Goal: Task Accomplishment & Management: Manage account settings

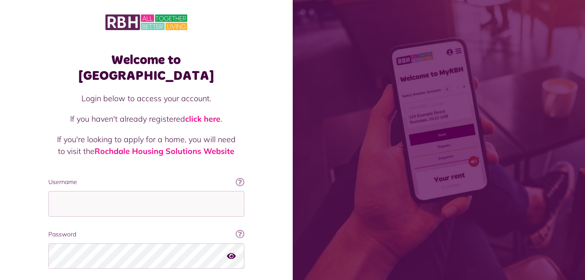
type input "**********"
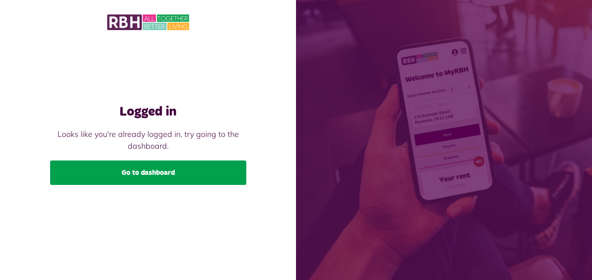
click at [143, 168] on link "Go to dashboard" at bounding box center [148, 172] width 196 height 24
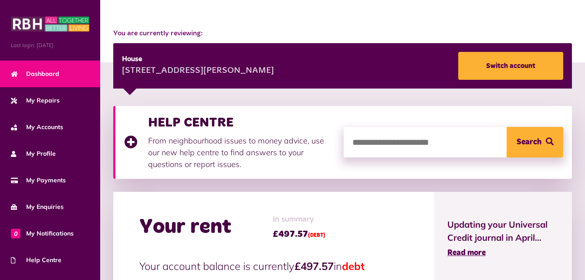
scroll to position [87, 0]
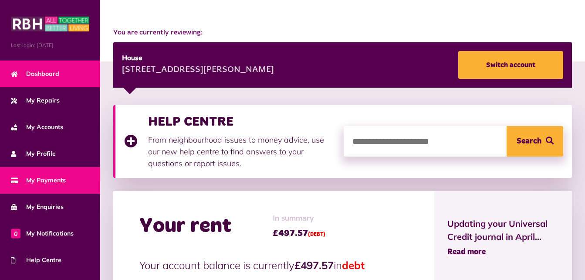
click at [37, 178] on span "My Payments" at bounding box center [38, 180] width 55 height 9
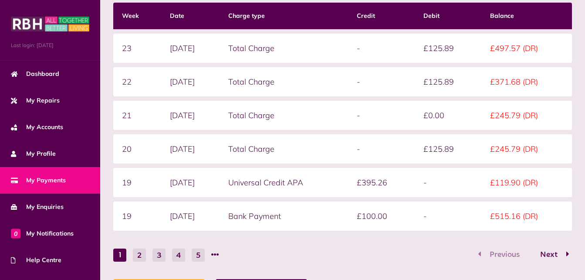
scroll to position [289, 0]
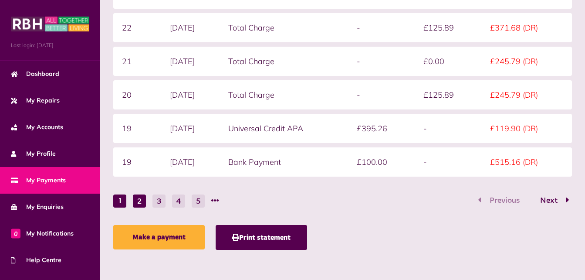
click at [137, 197] on button "2" at bounding box center [139, 200] width 13 height 13
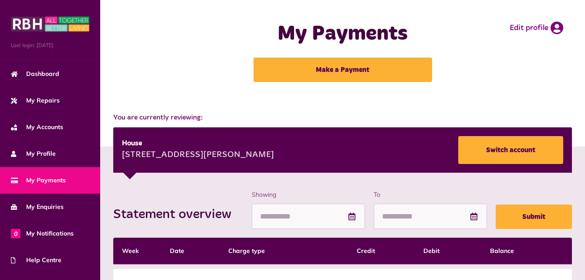
scroll to position [0, 0]
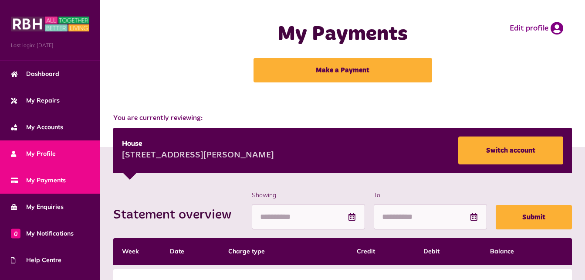
click at [48, 152] on span "My Profile" at bounding box center [33, 153] width 45 height 9
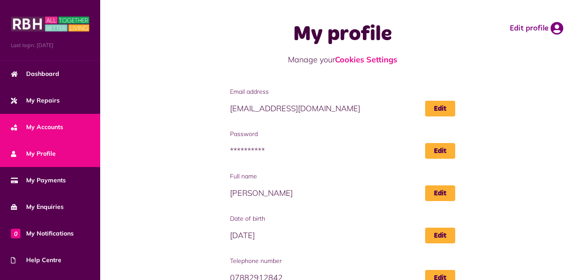
click at [55, 128] on span "My Accounts" at bounding box center [37, 126] width 52 height 9
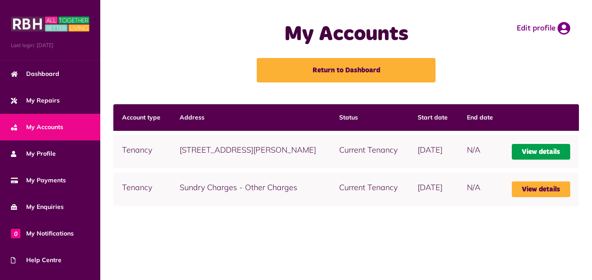
click at [551, 152] on link "View details" at bounding box center [541, 152] width 58 height 16
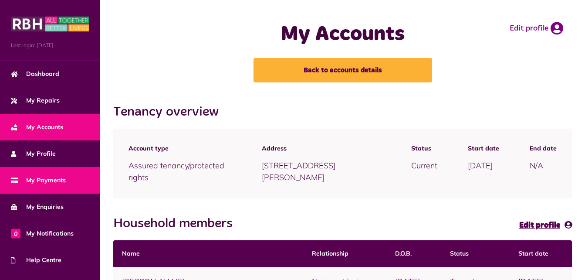
click at [38, 176] on span "My Payments" at bounding box center [38, 180] width 55 height 9
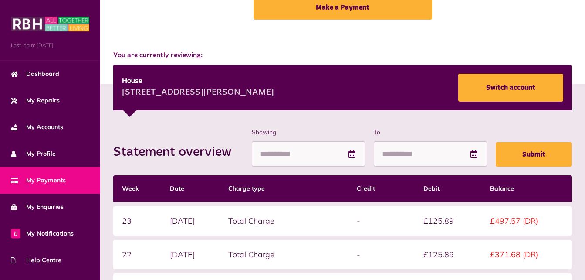
scroll to position [45, 0]
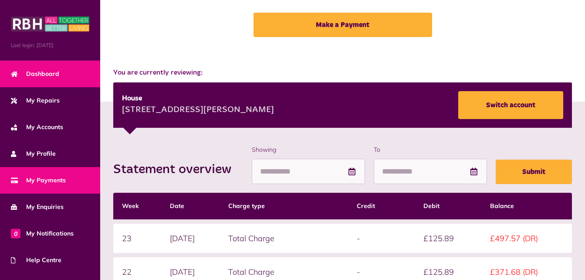
click at [55, 80] on link "Dashboard" at bounding box center [50, 74] width 100 height 27
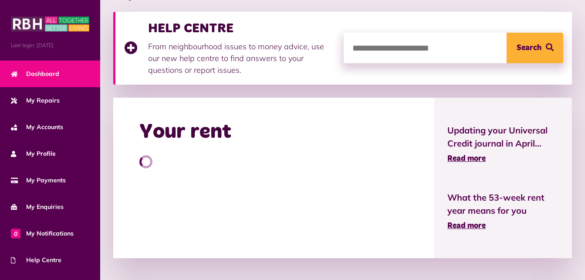
scroll to position [192, 0]
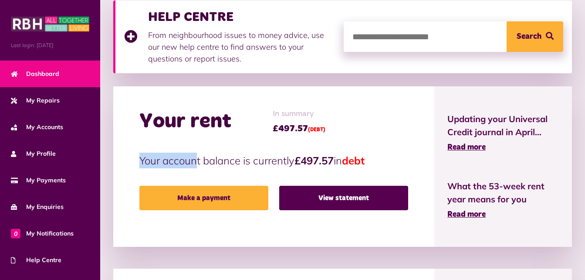
drag, startPoint x: 186, startPoint y: 164, endPoint x: 416, endPoint y: 79, distance: 245.0
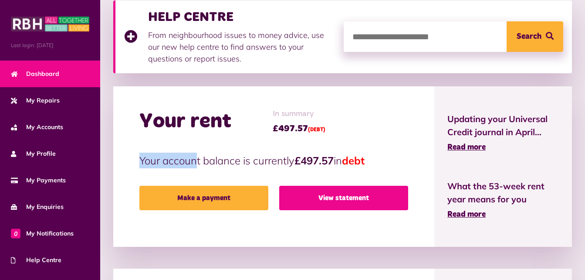
click at [320, 188] on link "View statement" at bounding box center [343, 198] width 129 height 24
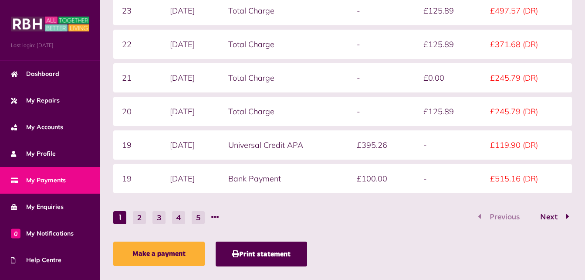
scroll to position [272, 0]
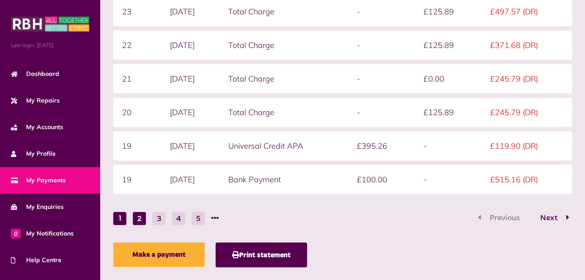
click at [136, 217] on button "2" at bounding box center [139, 218] width 13 height 13
click at [163, 86] on td "[DATE]" at bounding box center [190, 78] width 59 height 29
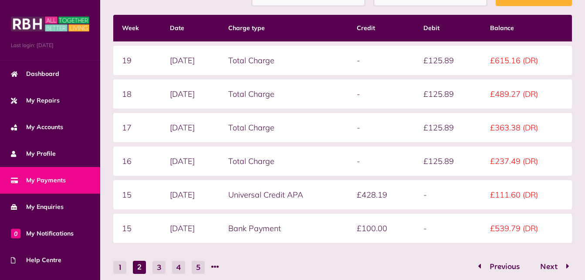
scroll to position [227, 0]
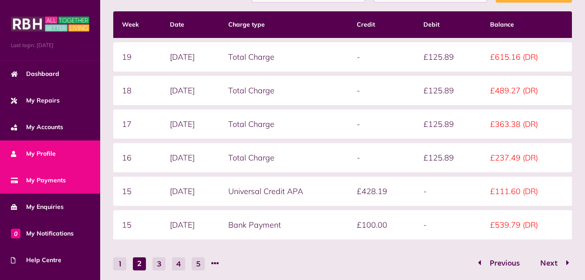
click at [42, 146] on link "My Profile" at bounding box center [50, 153] width 100 height 27
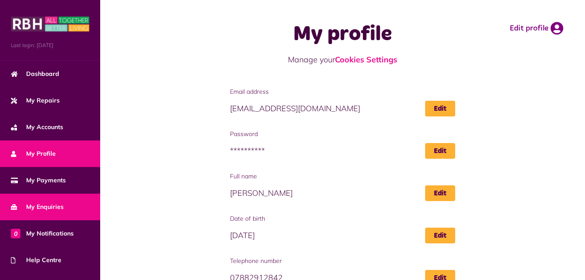
click at [37, 206] on span "My Enquiries" at bounding box center [37, 206] width 53 height 9
